Goal: Browse casually

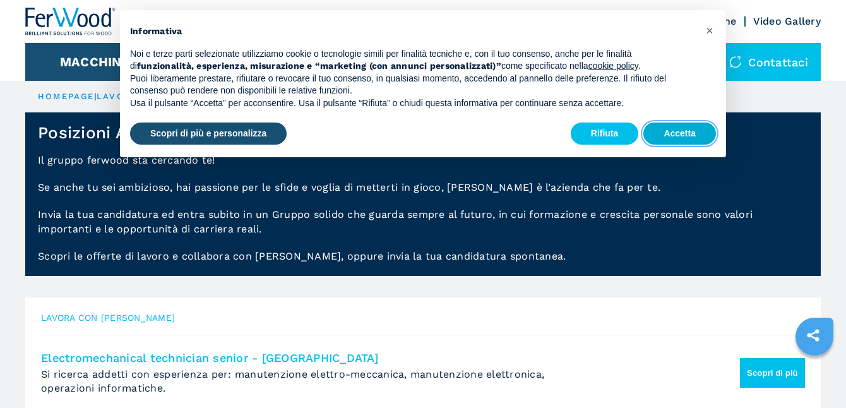
click at [694, 135] on button "Accetta" at bounding box center [679, 133] width 73 height 23
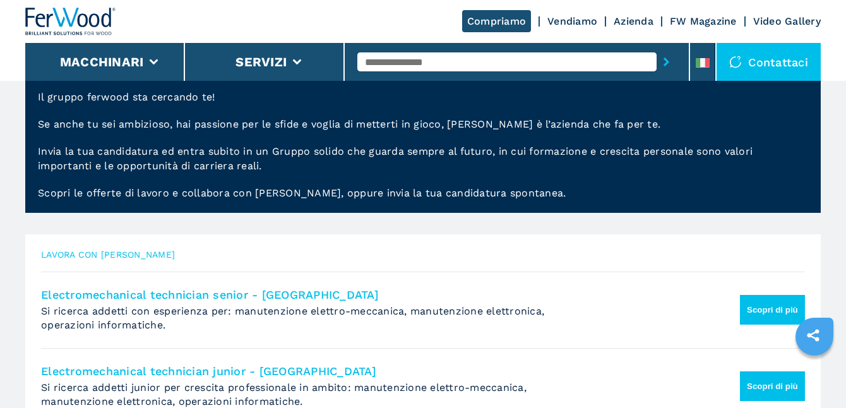
scroll to position [189, 0]
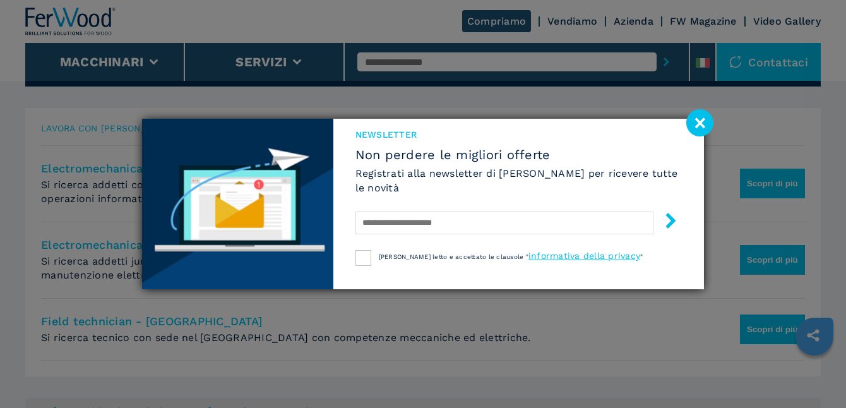
click at [698, 122] on image at bounding box center [699, 122] width 27 height 27
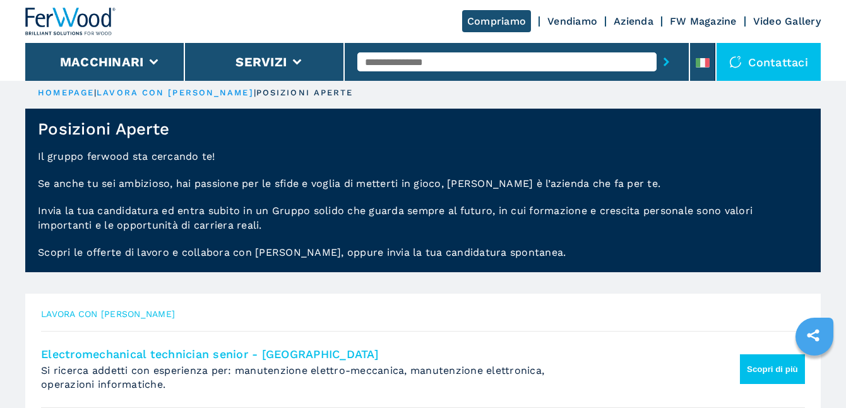
scroll to position [0, 0]
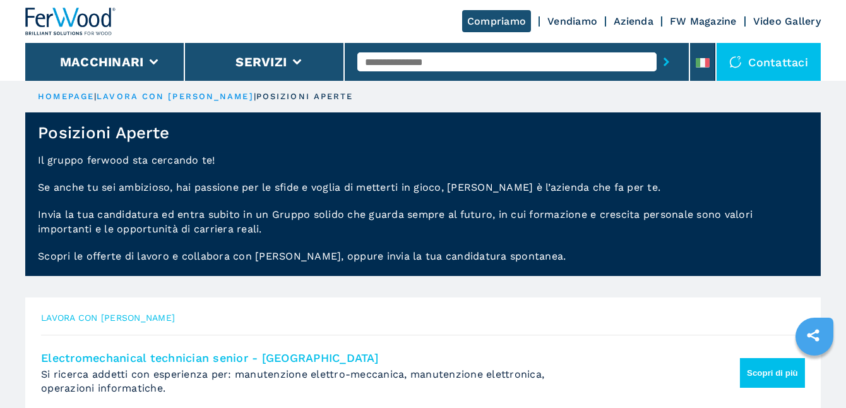
click at [786, 59] on div "Contattaci" at bounding box center [769, 62] width 104 height 38
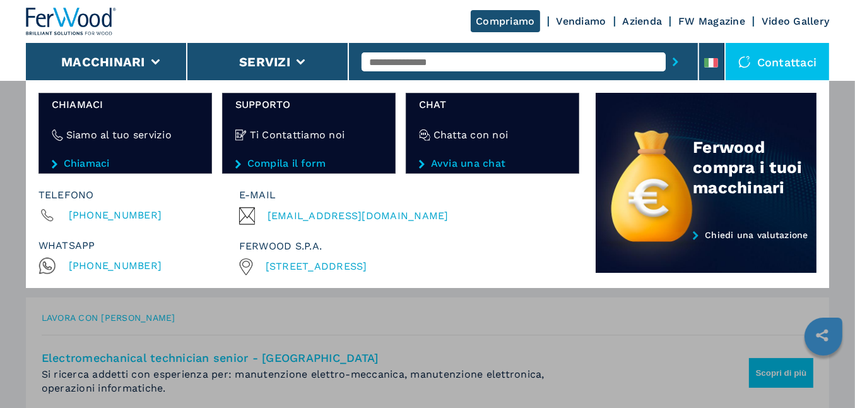
click at [580, 369] on div "Macchinari Bordatrici Squadratrici Centro di lavoro cnc Foratrici - inseritrici…" at bounding box center [427, 284] width 855 height 408
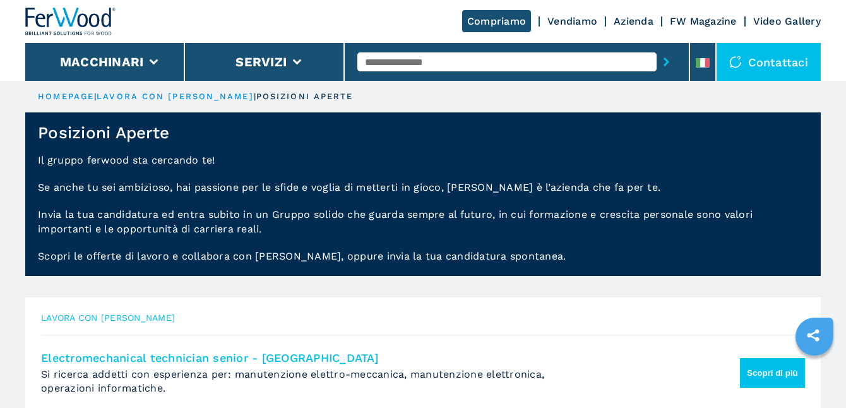
click at [787, 20] on link "Video Gallery" at bounding box center [787, 21] width 68 height 12
click at [767, 20] on link "Video Gallery" at bounding box center [787, 21] width 68 height 12
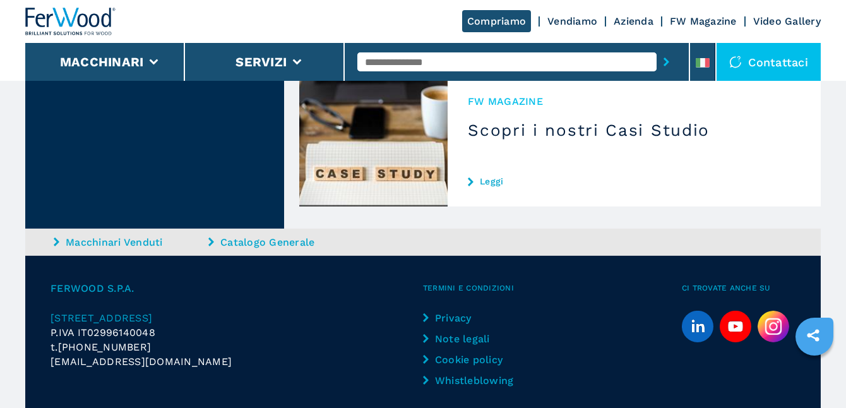
scroll to position [1571, 0]
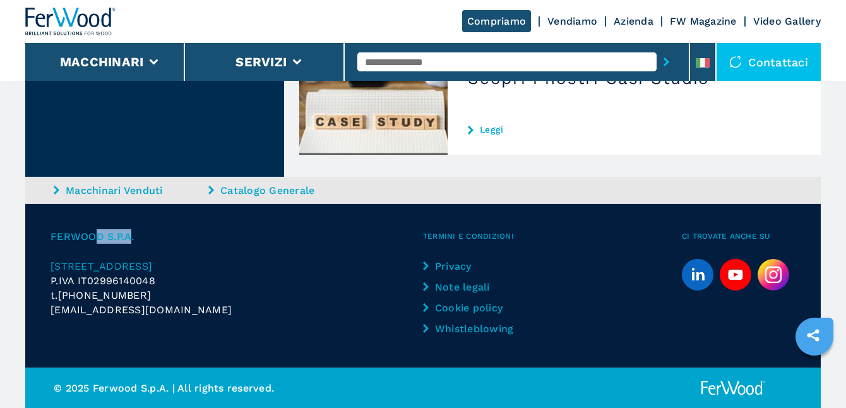
drag, startPoint x: 128, startPoint y: 234, endPoint x: 95, endPoint y: 234, distance: 33.5
click at [95, 234] on span "FERWOOD S.P.A." at bounding box center [237, 236] width 372 height 15
click at [101, 234] on span "FERWOOD S.P.A." at bounding box center [237, 236] width 372 height 15
click at [117, 234] on span "FERWOOD S.P.A." at bounding box center [237, 236] width 372 height 15
click at [461, 329] on link "Whistleblowing" at bounding box center [480, 328] width 114 height 15
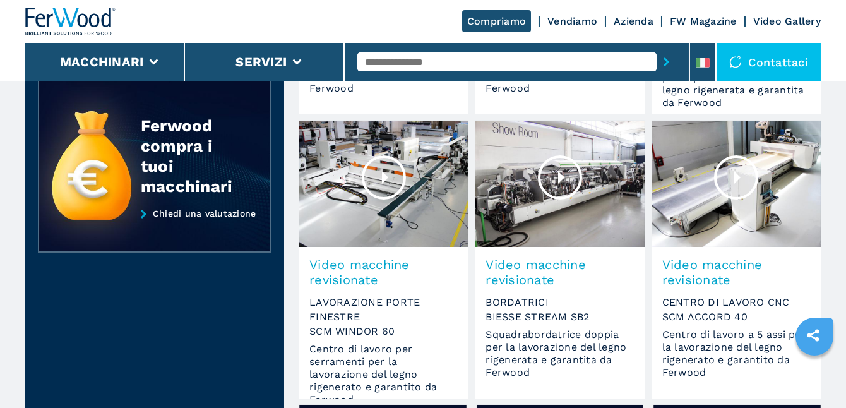
scroll to position [56, 0]
